Goal: Information Seeking & Learning: Learn about a topic

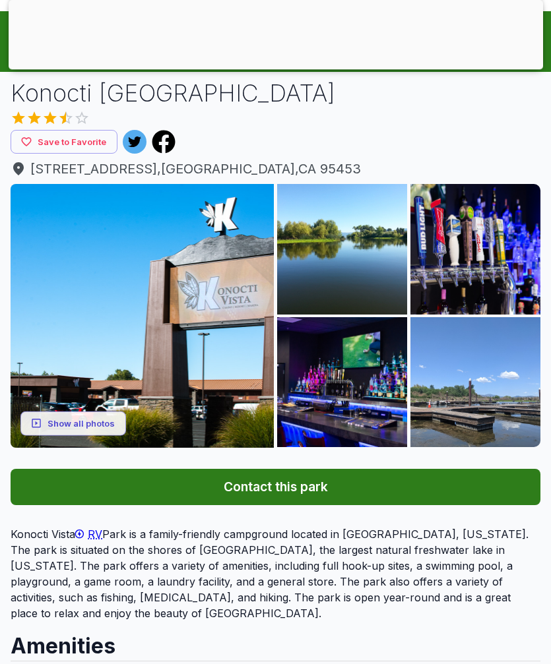
scroll to position [117, 0]
click at [219, 309] on img at bounding box center [142, 315] width 263 height 263
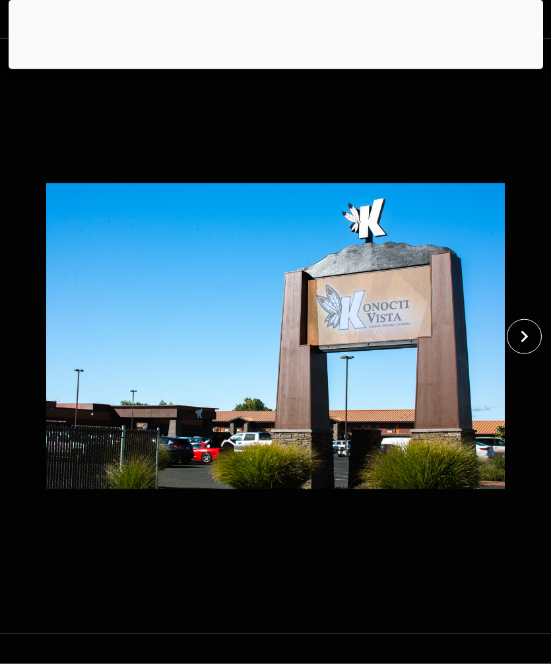
scroll to position [76, 0]
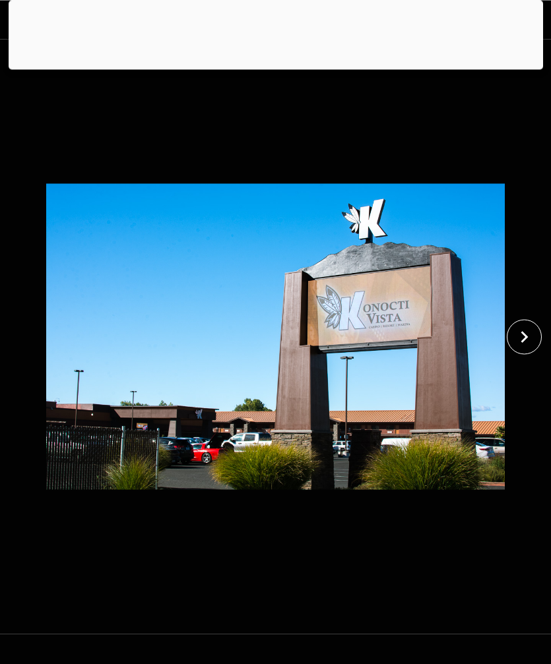
click at [519, 348] on icon "close" at bounding box center [523, 336] width 23 height 23
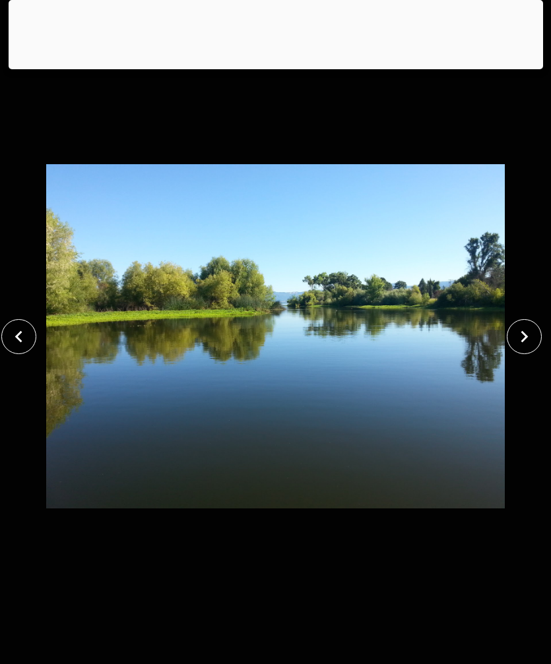
click at [515, 348] on icon "close" at bounding box center [523, 336] width 23 height 23
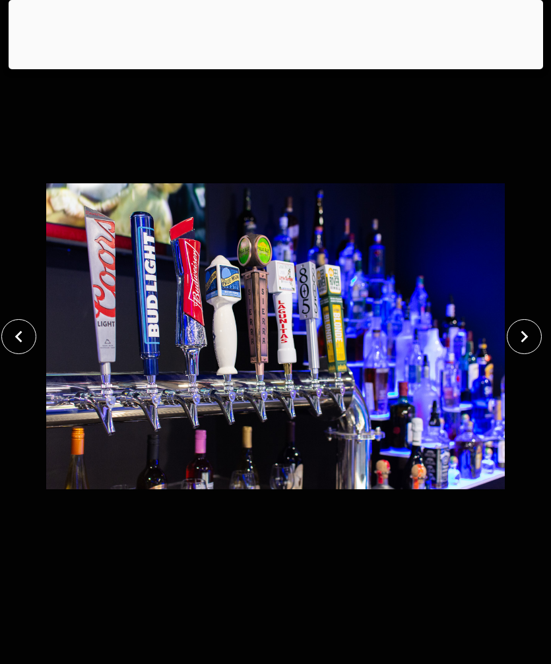
click at [503, 344] on img at bounding box center [275, 336] width 459 height 595
click at [520, 348] on icon "close" at bounding box center [523, 336] width 23 height 23
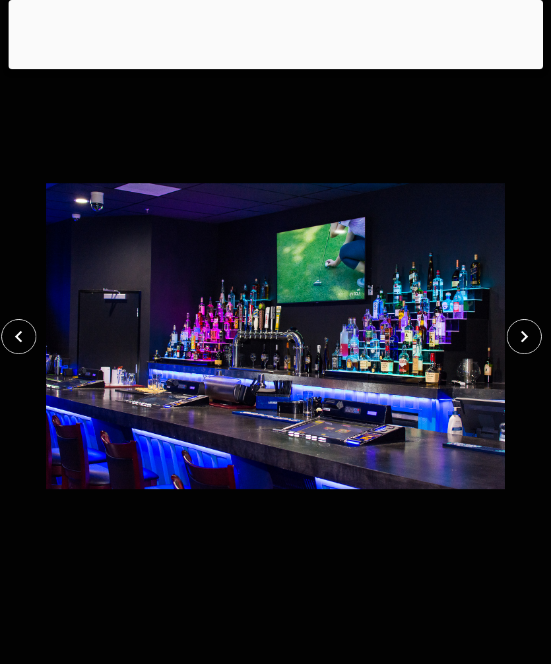
click at [527, 348] on icon "close" at bounding box center [523, 336] width 23 height 23
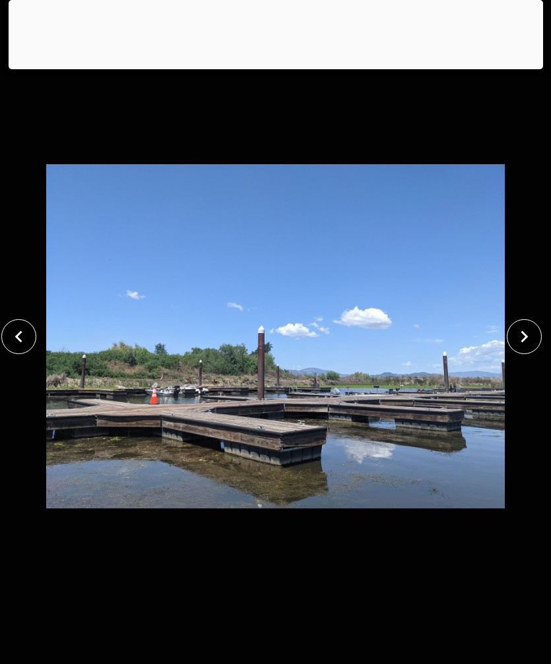
click at [524, 354] on button "close" at bounding box center [523, 336] width 35 height 35
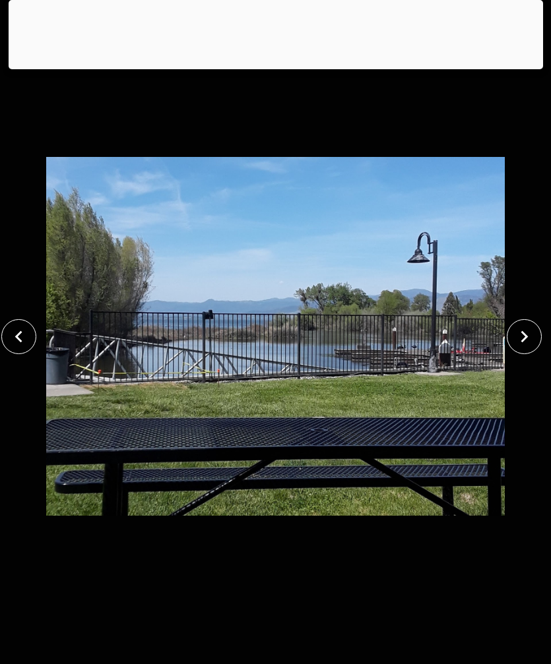
click at [503, 365] on img at bounding box center [275, 336] width 459 height 595
click at [518, 348] on icon "close" at bounding box center [523, 336] width 23 height 23
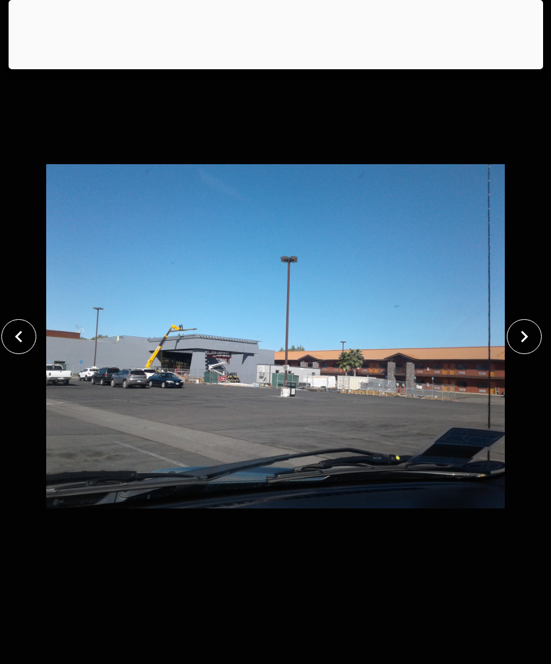
click at [515, 348] on icon "close" at bounding box center [523, 336] width 23 height 23
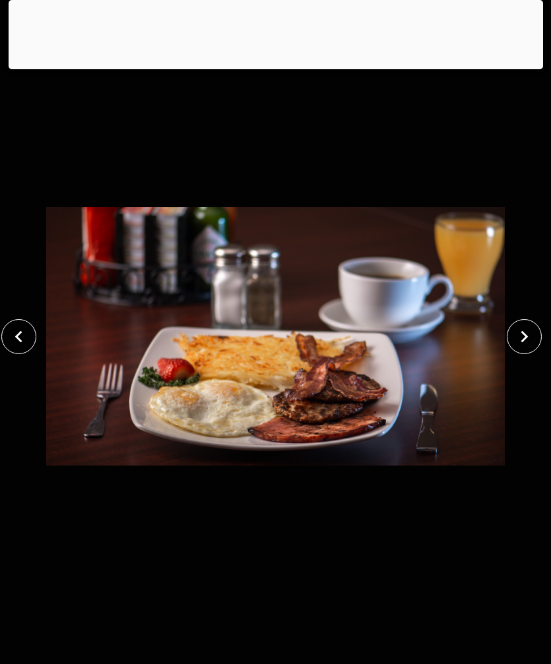
click at [514, 348] on icon "close" at bounding box center [523, 336] width 23 height 23
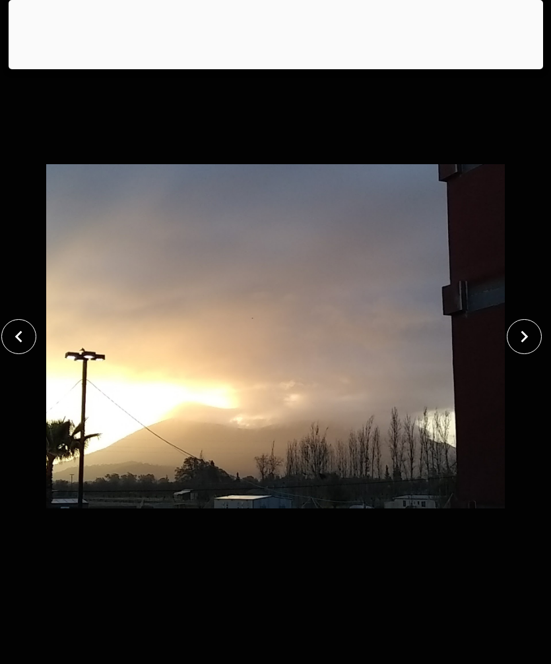
click at [518, 348] on icon "close" at bounding box center [523, 336] width 23 height 23
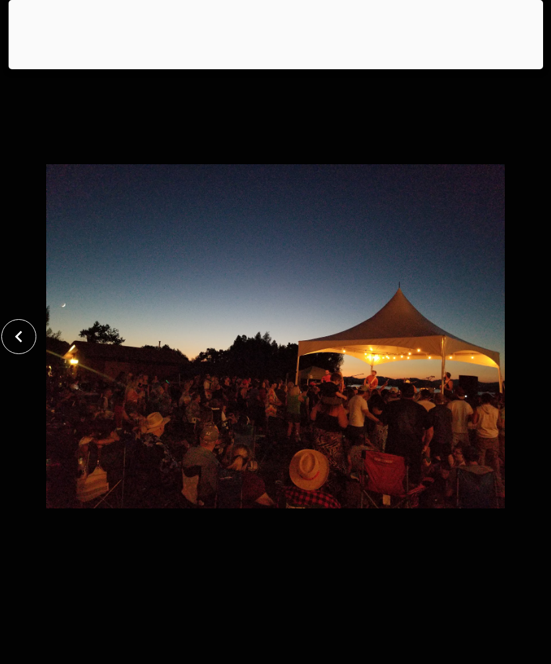
click at [524, 377] on div at bounding box center [275, 336] width 551 height 595
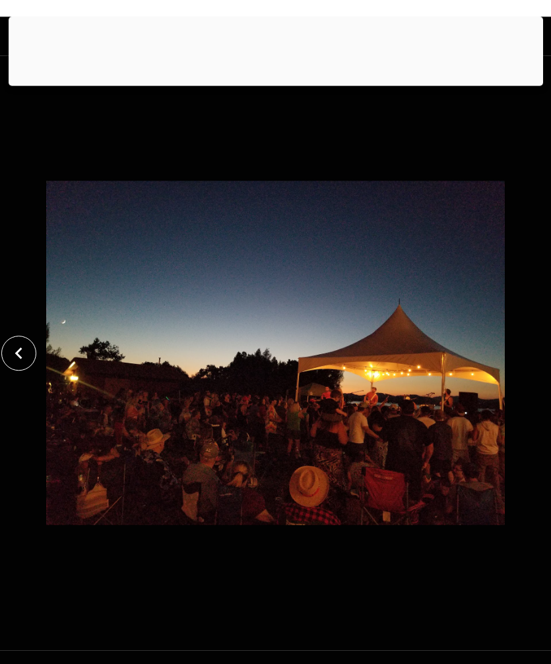
scroll to position [0, 0]
